Goal: Information Seeking & Learning: Learn about a topic

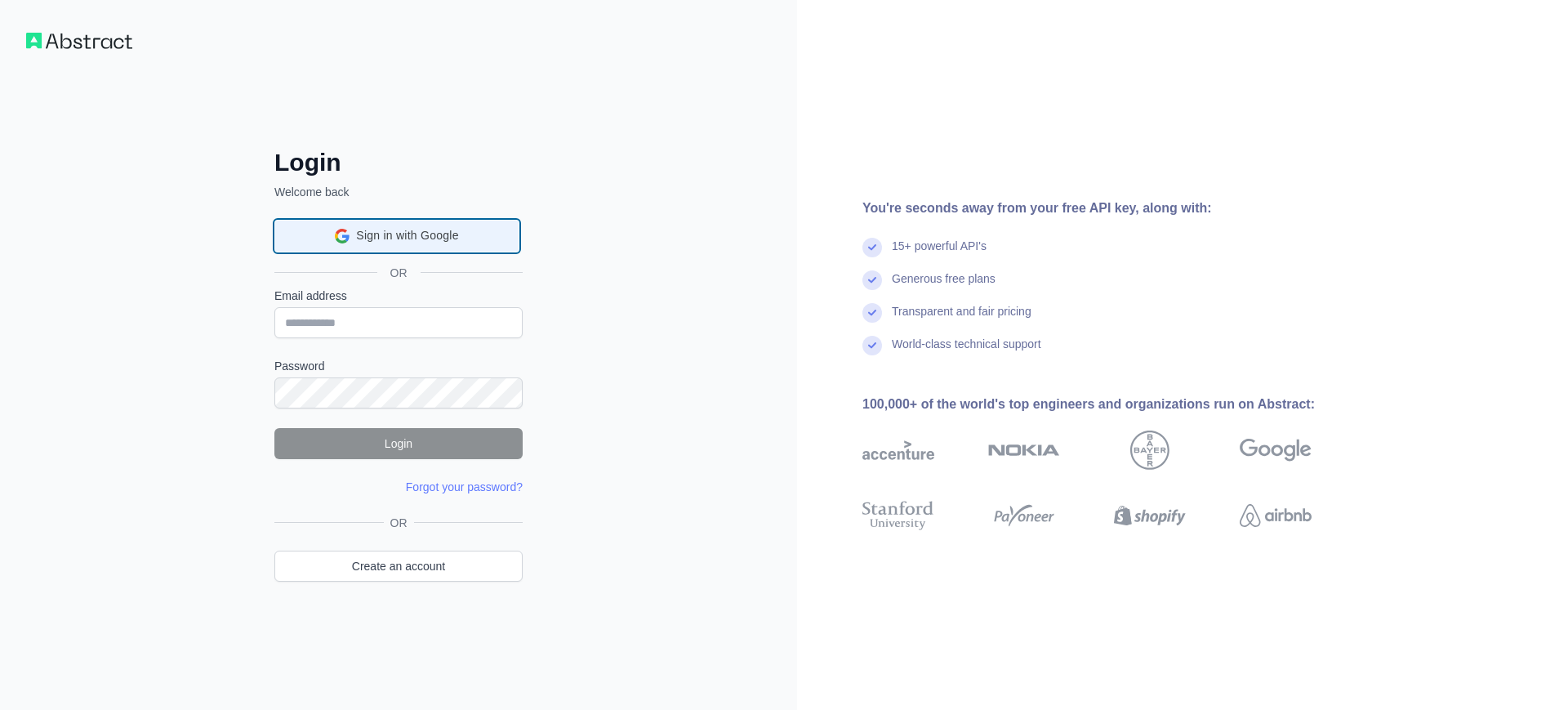
click at [374, 247] on div "Sign in with Google Sign in with Google. Opens in new tab" at bounding box center [397, 236] width 224 height 31
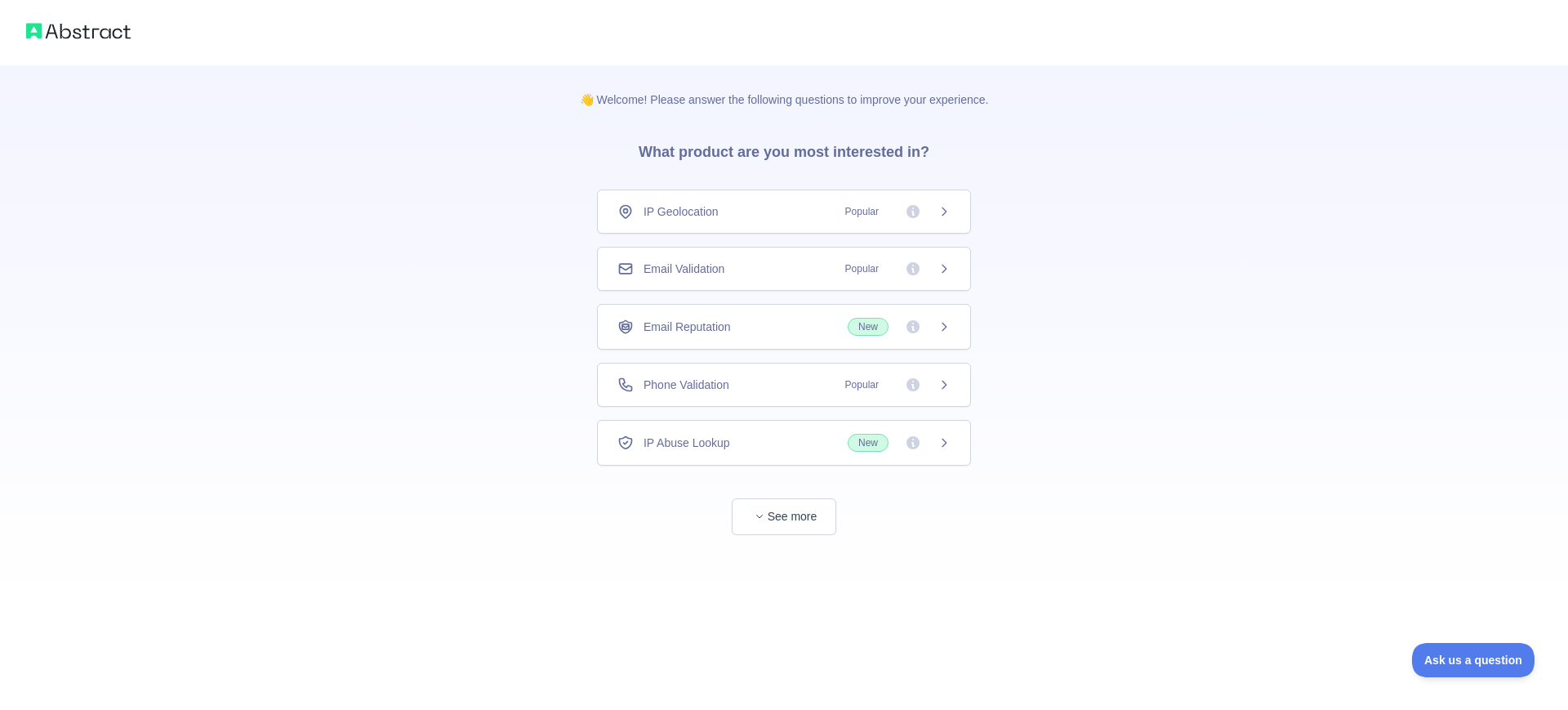
click at [797, 222] on div "IP Geolocation Popular" at bounding box center [784, 212] width 374 height 44
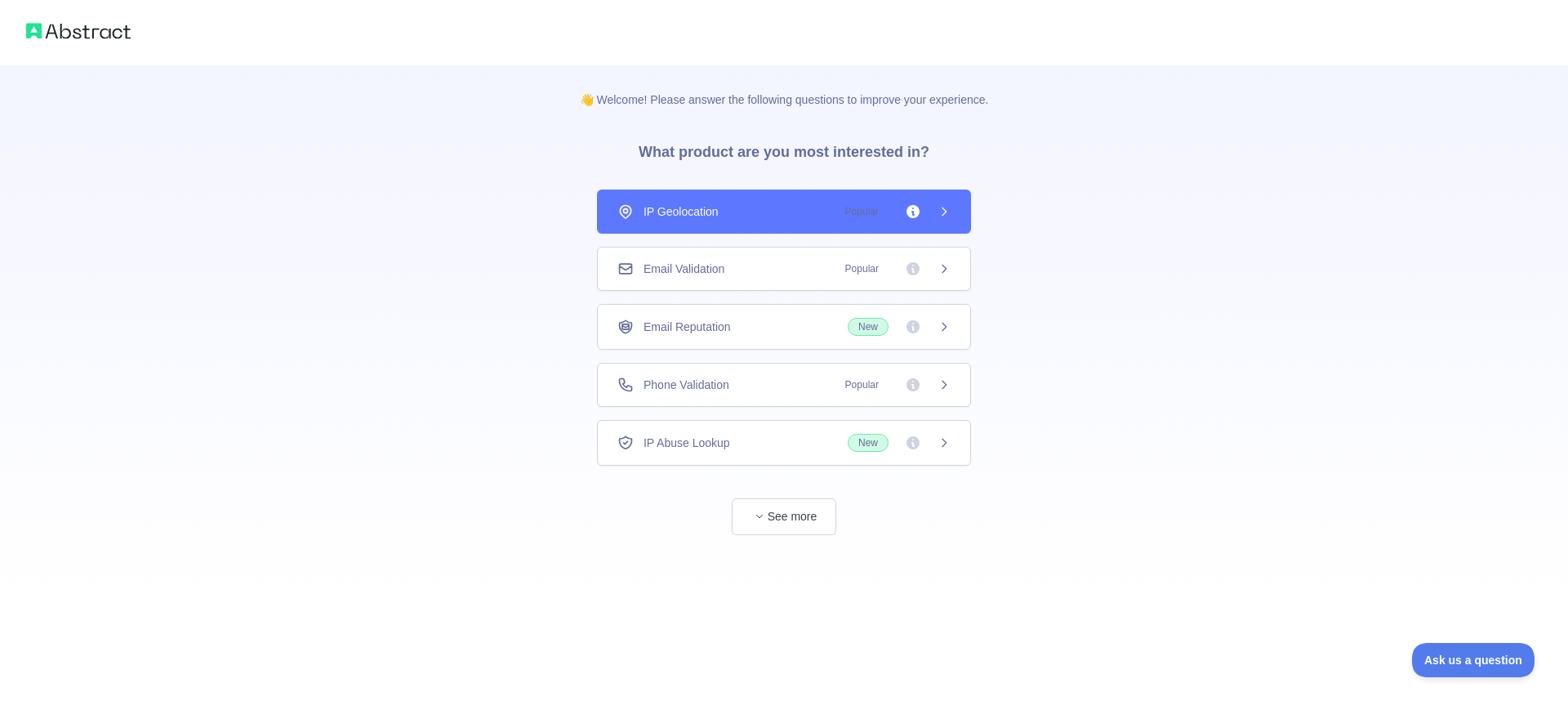
click at [808, 504] on div "👋 Welcome! Please answer the following questions to improve your experience. Wh…" at bounding box center [784, 355] width 1568 height 710
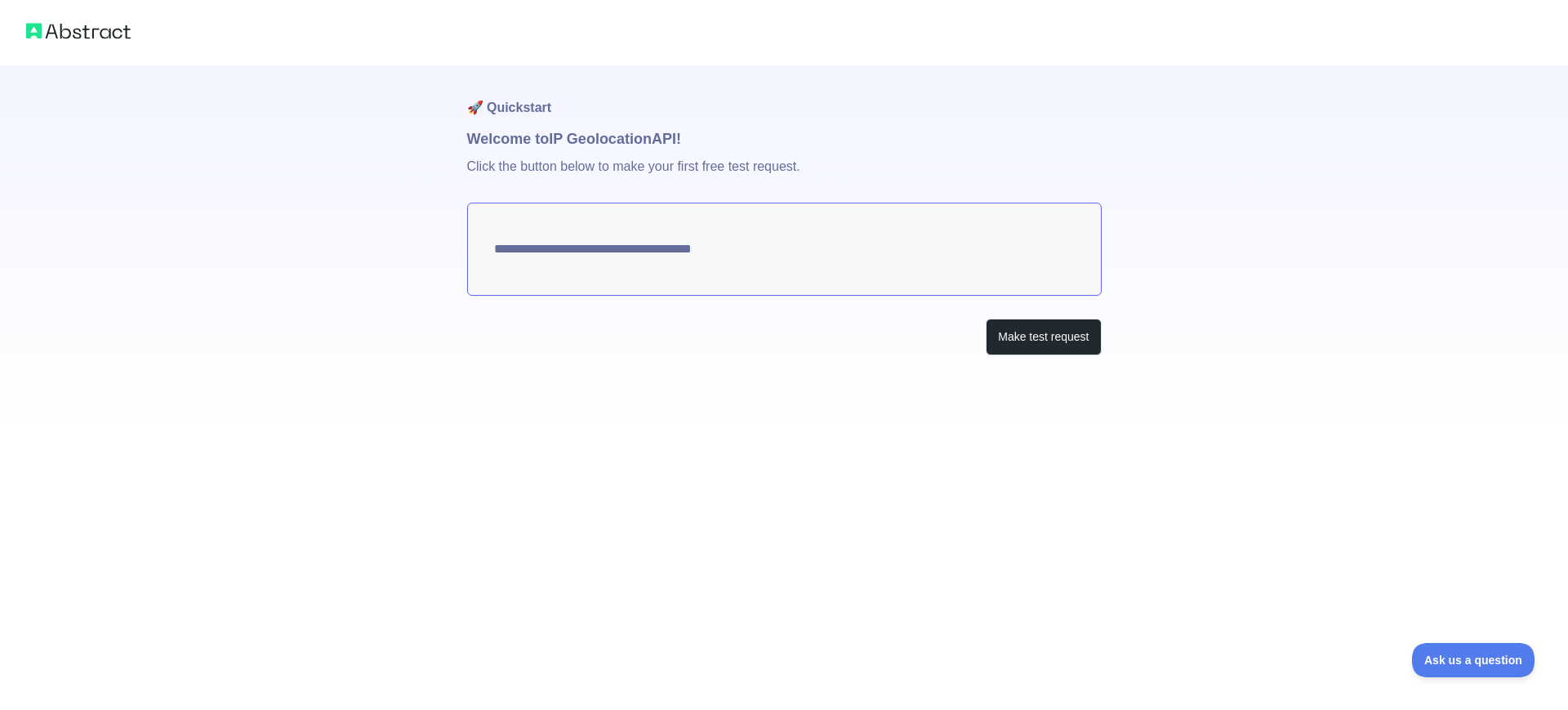
type textarea "**********"
click at [1052, 342] on button "Make test request" at bounding box center [1042, 336] width 115 height 36
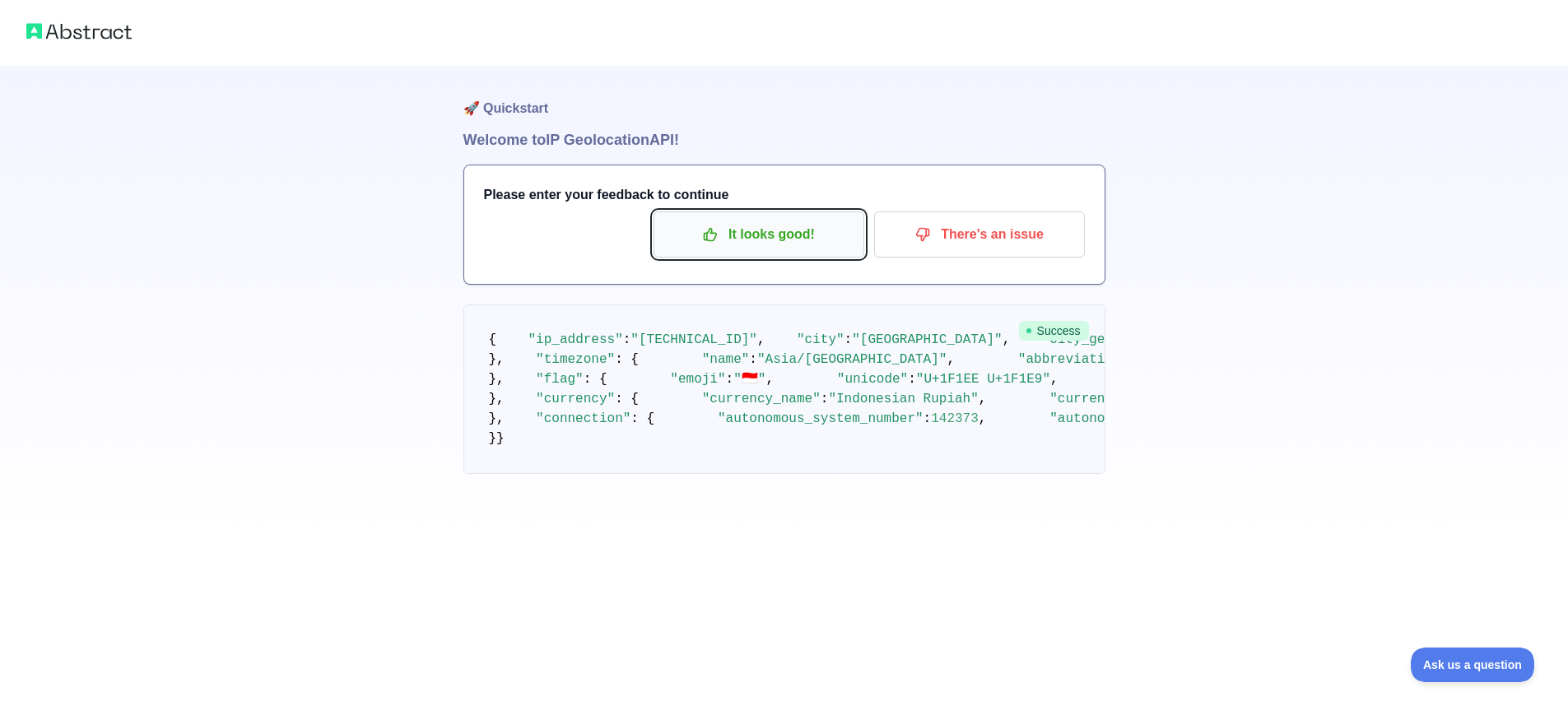
click at [760, 227] on p "It looks good!" at bounding box center [759, 234] width 186 height 28
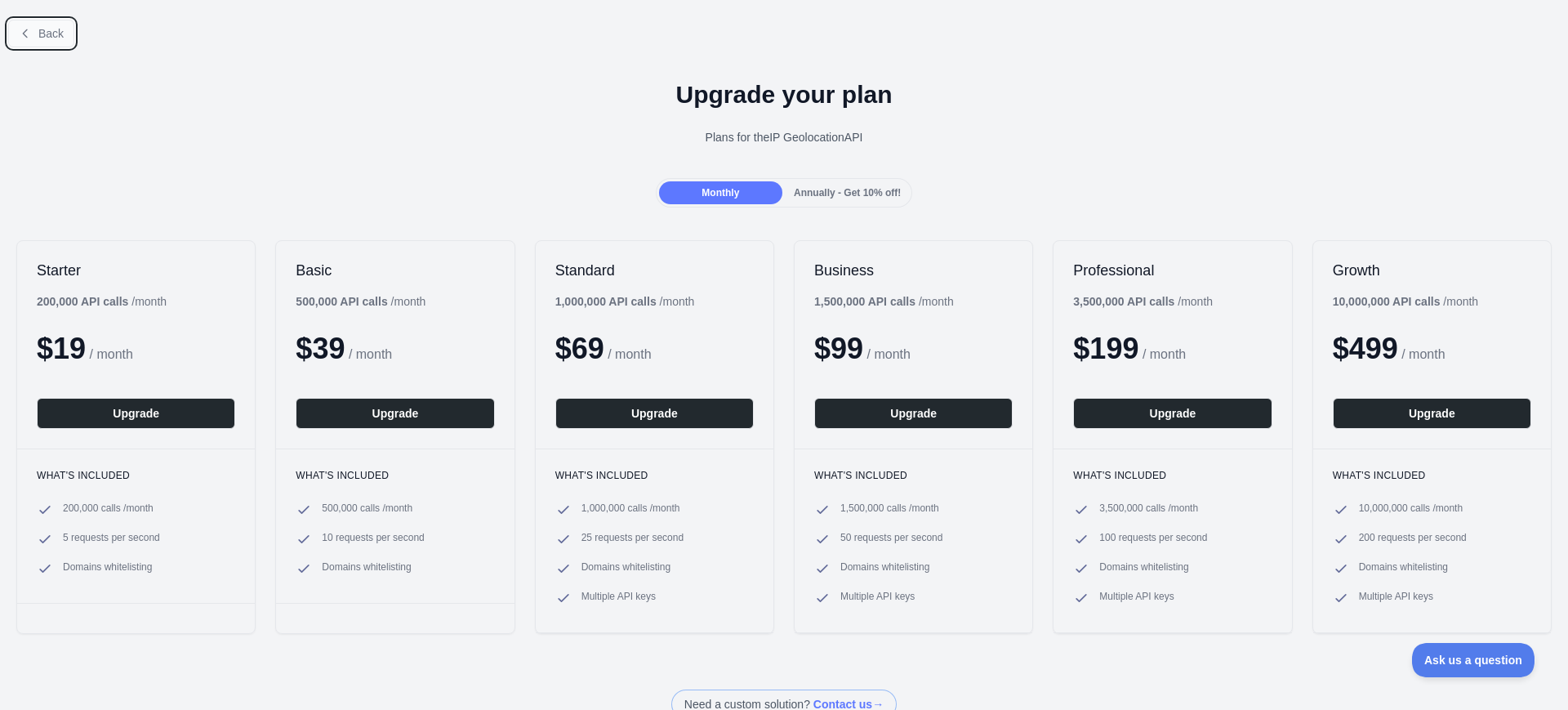
click at [46, 32] on span "Back" at bounding box center [51, 33] width 25 height 13
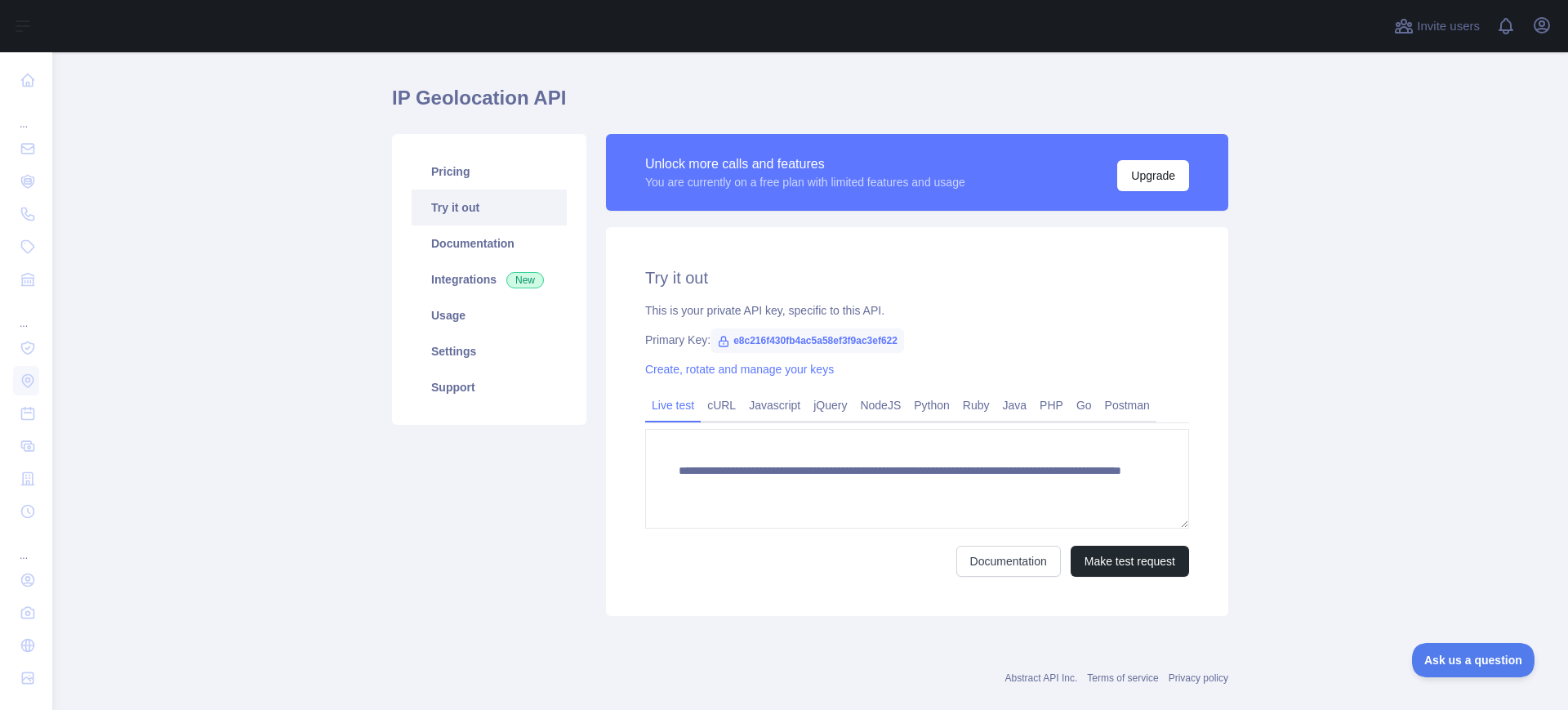
scroll to position [66, 0]
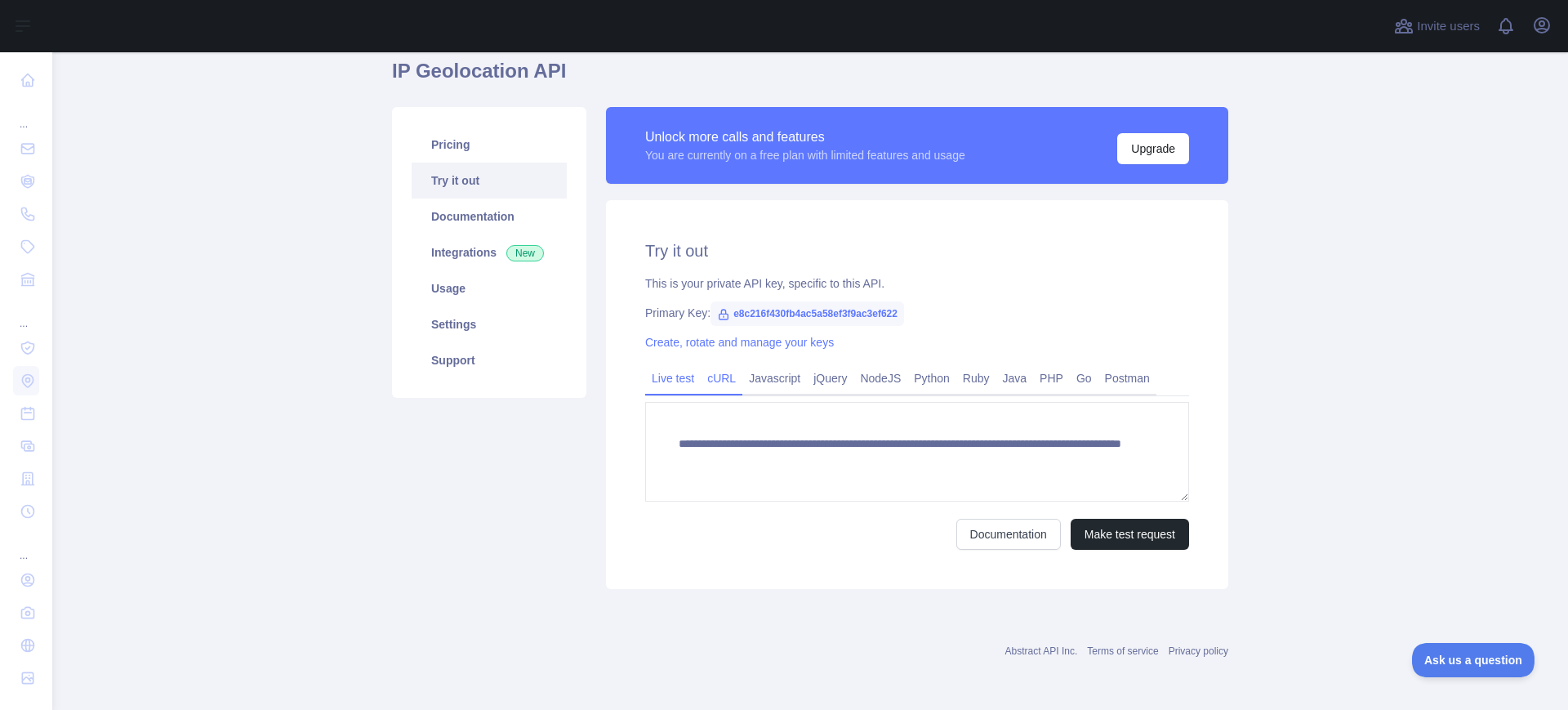
click at [712, 377] on link "cURL" at bounding box center [721, 377] width 42 height 26
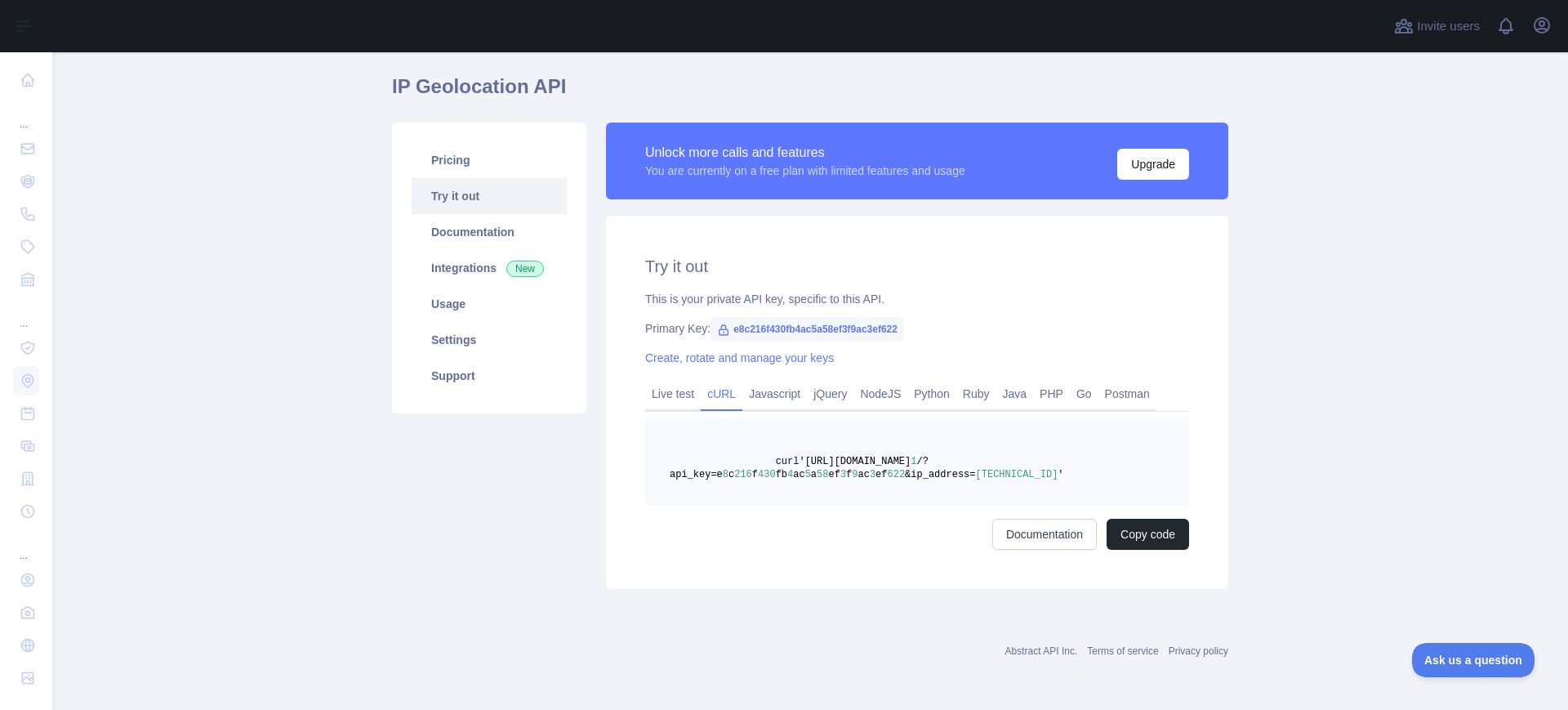
scroll to position [51, 0]
click at [663, 392] on link "Live test" at bounding box center [672, 393] width 55 height 26
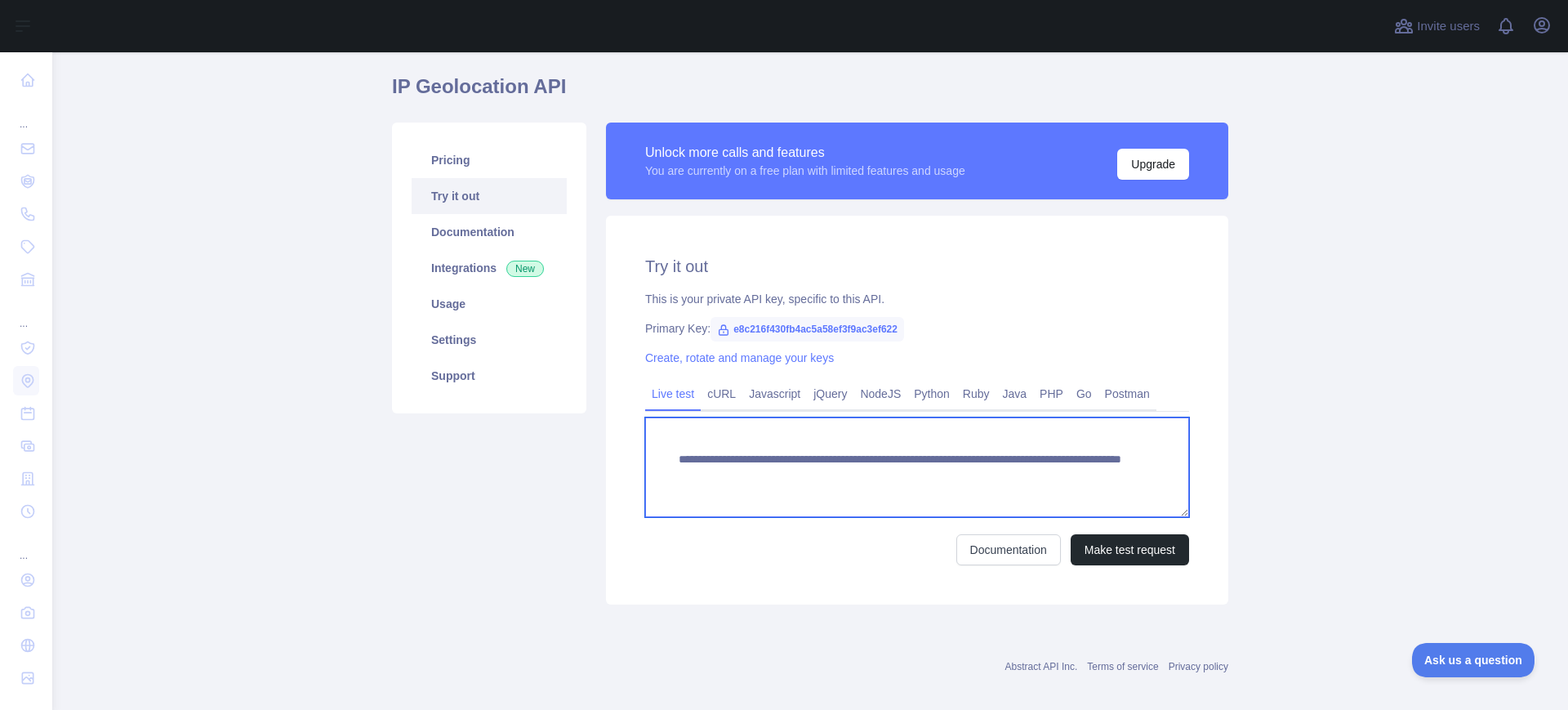
drag, startPoint x: 1067, startPoint y: 478, endPoint x: 629, endPoint y: 459, distance: 438.4
click at [629, 459] on div "**********" at bounding box center [917, 409] width 623 height 389
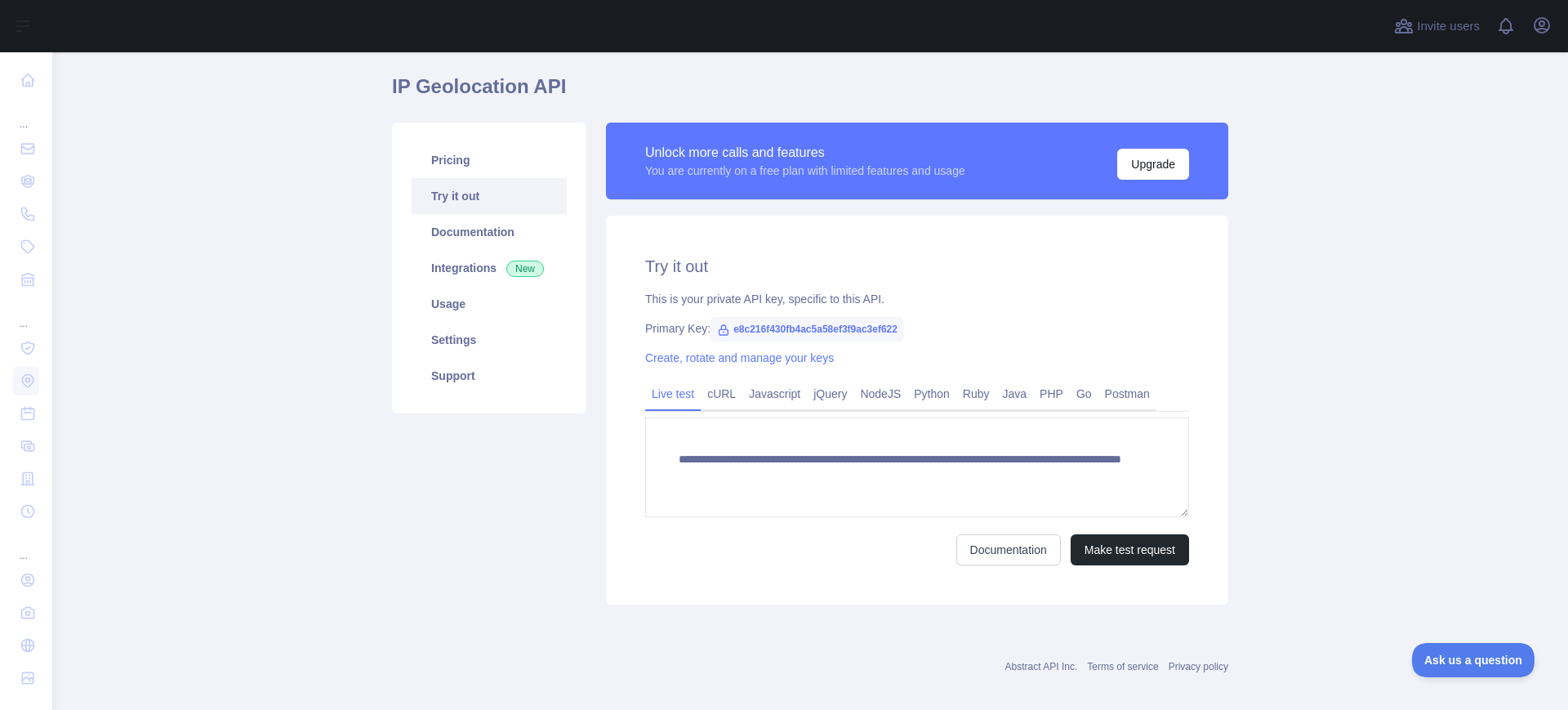
click at [550, 476] on div "Pricing Try it out Documentation Integrations New Usage Settings Support" at bounding box center [489, 364] width 214 height 482
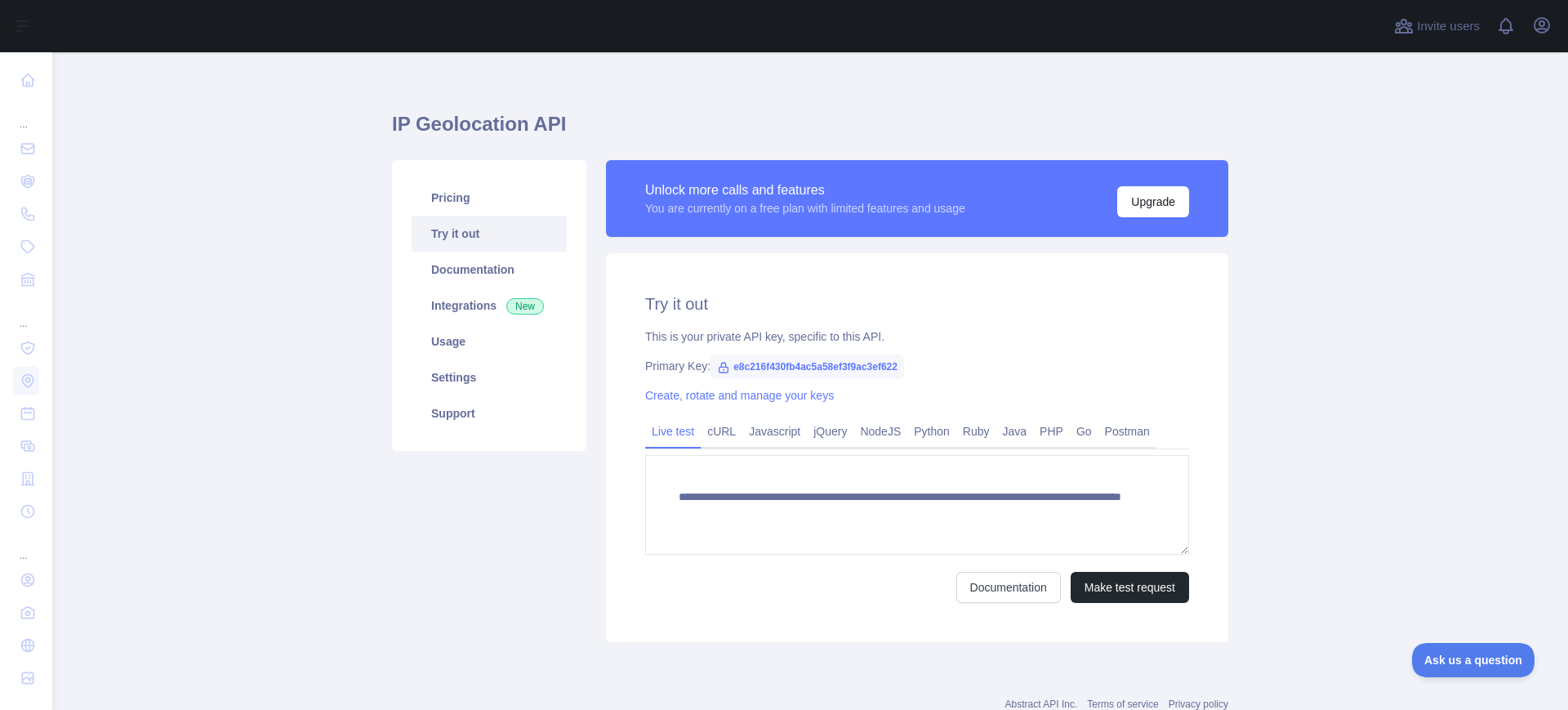
scroll to position [0, 0]
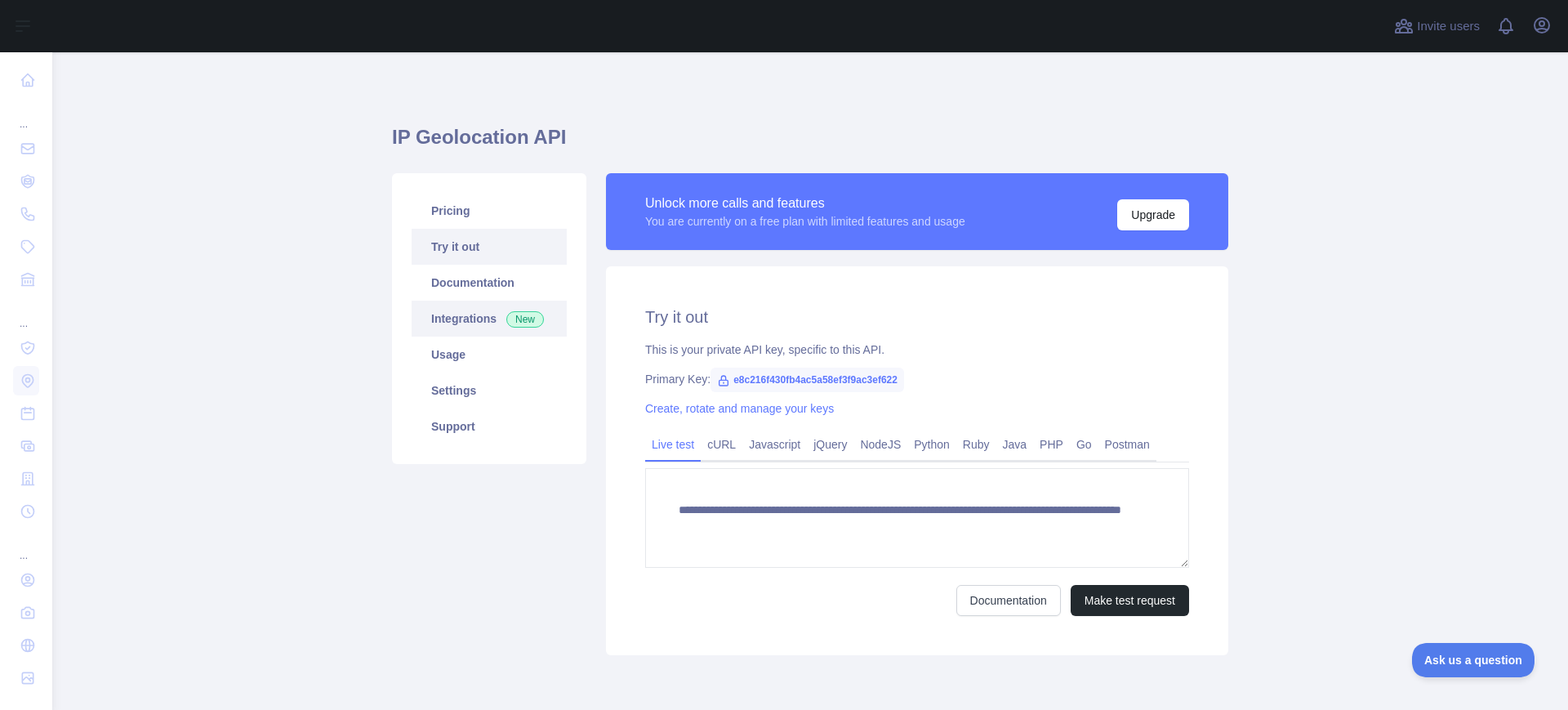
click at [462, 314] on link "Integrations New" at bounding box center [489, 319] width 155 height 36
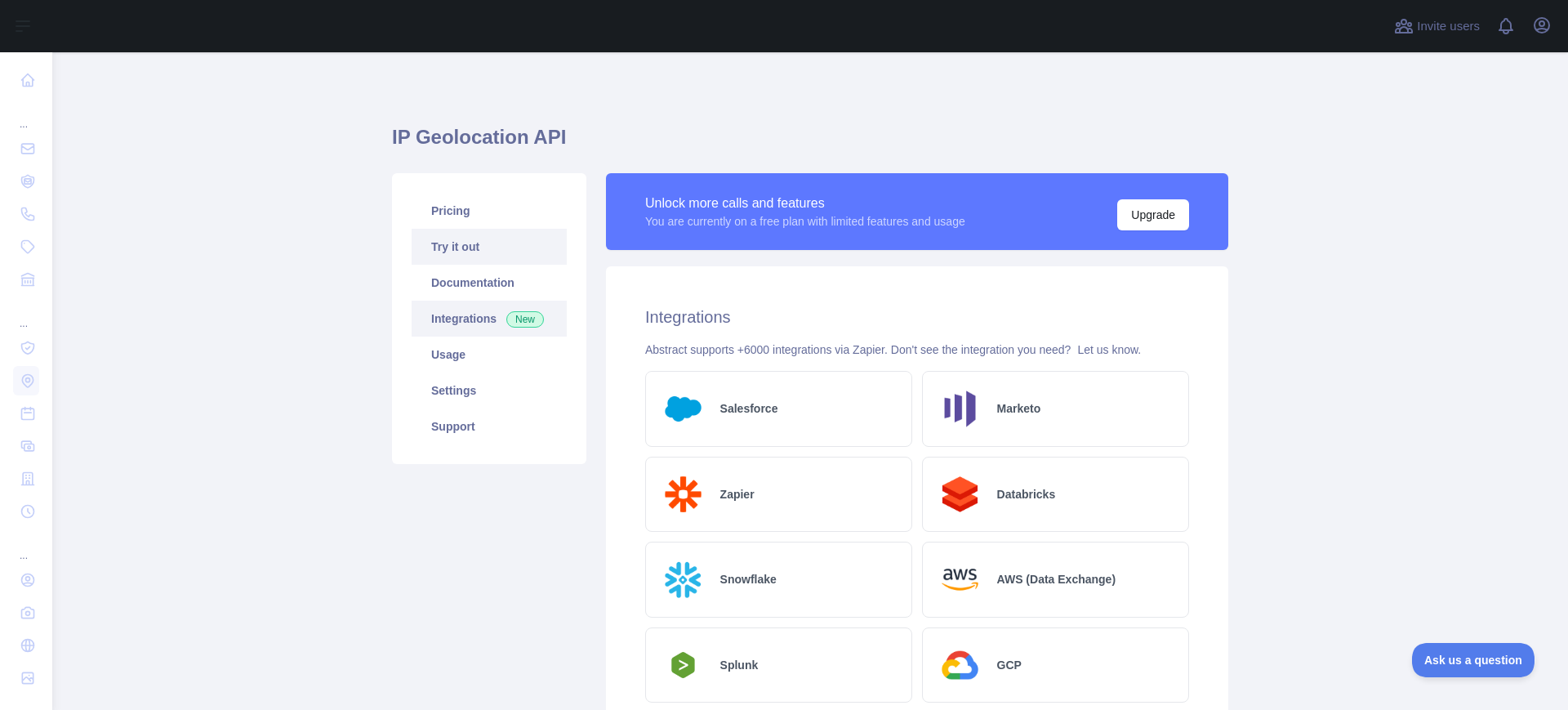
click at [478, 254] on link "Try it out" at bounding box center [489, 246] width 155 height 36
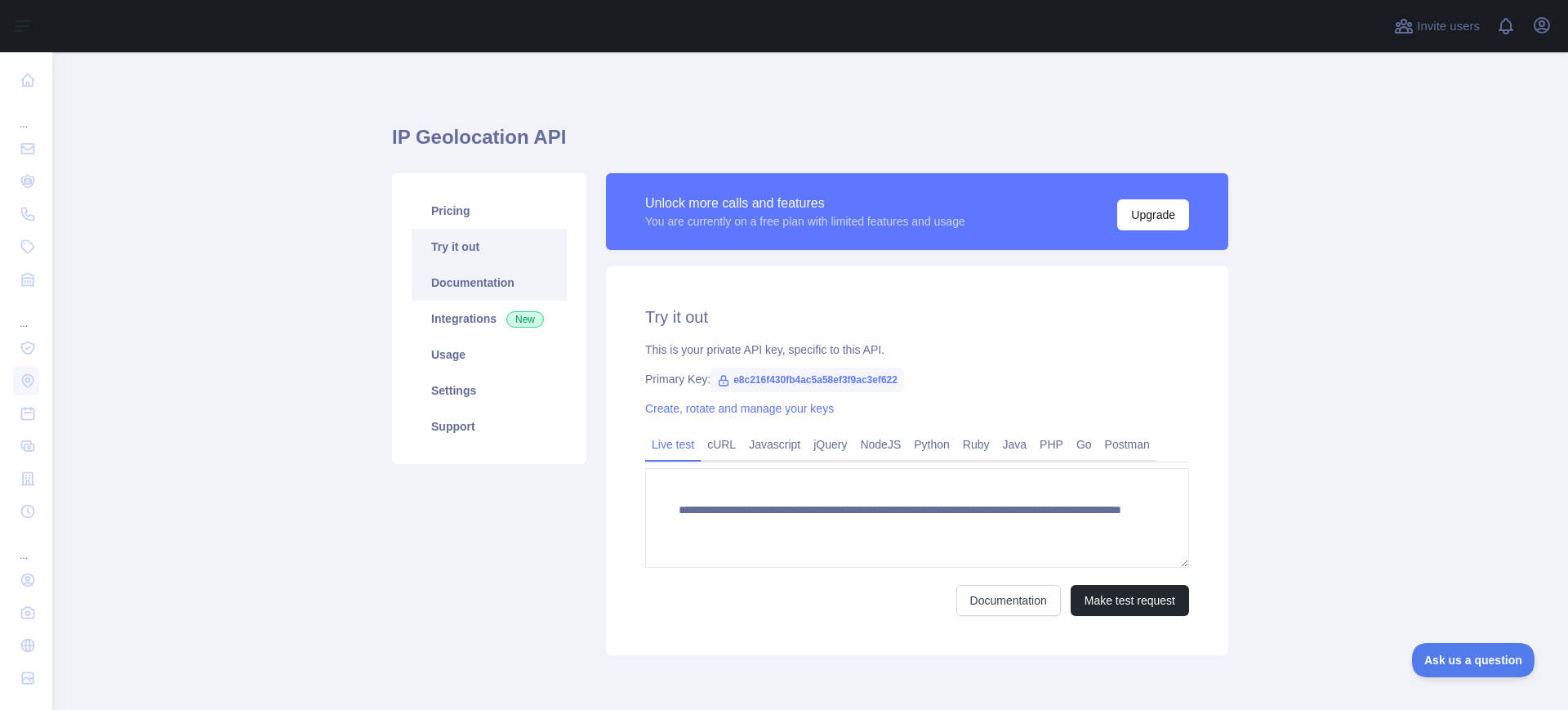
click at [481, 285] on link "Documentation" at bounding box center [489, 282] width 155 height 36
